Goal: Task Accomplishment & Management: Use online tool/utility

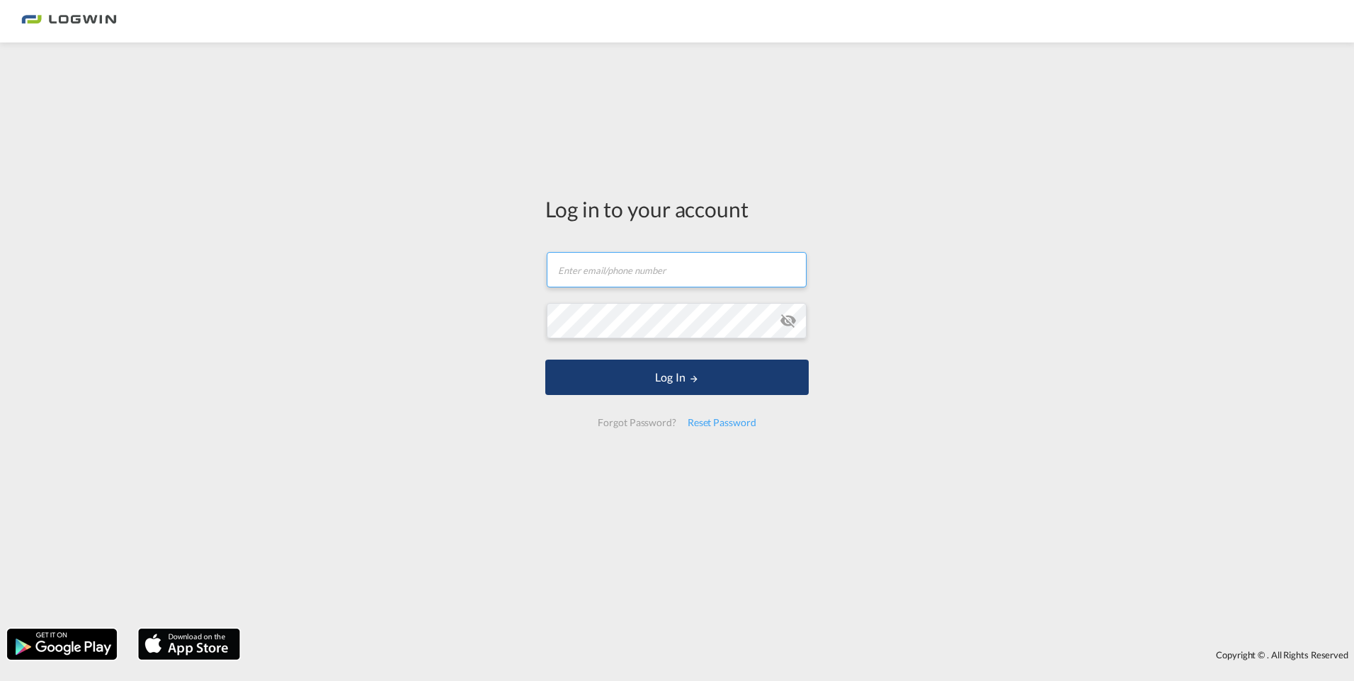
type input "[PERSON_NAME][EMAIL_ADDRESS][PERSON_NAME][DOMAIN_NAME]"
click at [629, 380] on button "Log In" at bounding box center [676, 377] width 263 height 35
